Goal: Information Seeking & Learning: Learn about a topic

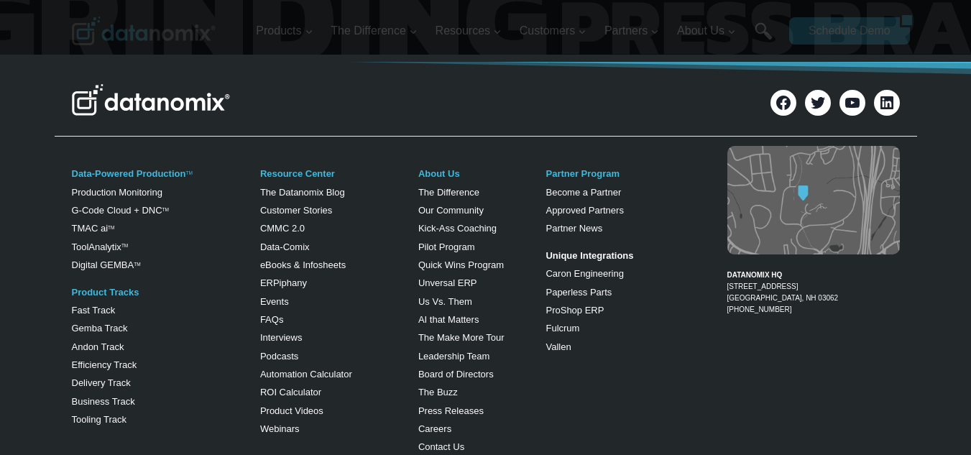
scroll to position [862, 0]
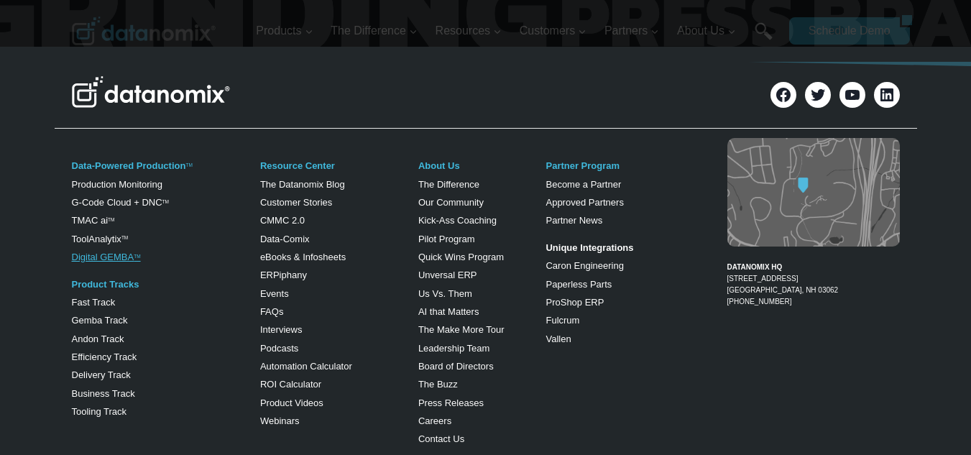
click at [95, 256] on link "Digital GEMBA TM" at bounding box center [106, 257] width 69 height 11
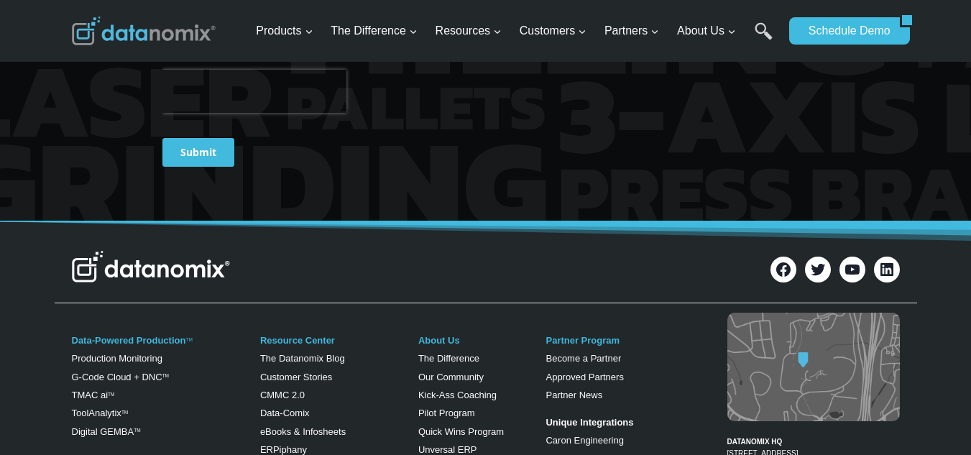
scroll to position [2061, 0]
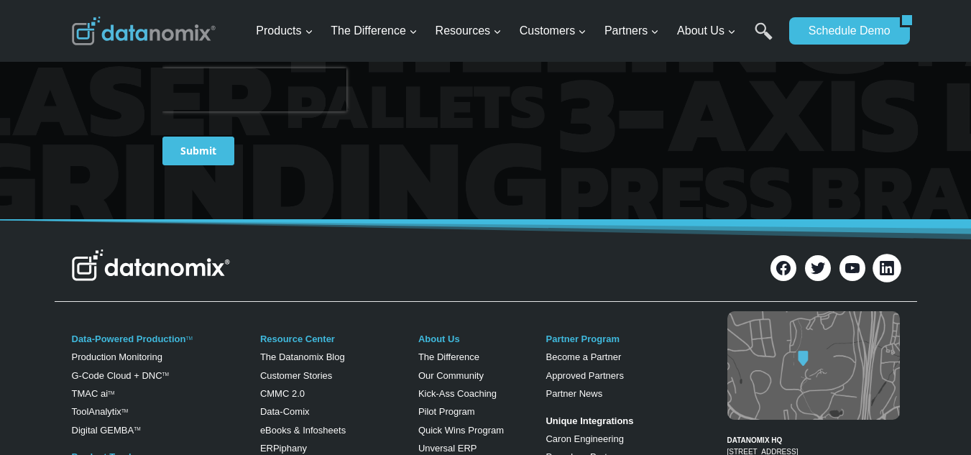
click at [890, 270] on icon at bounding box center [887, 268] width 14 height 14
